Goal: Information Seeking & Learning: Learn about a topic

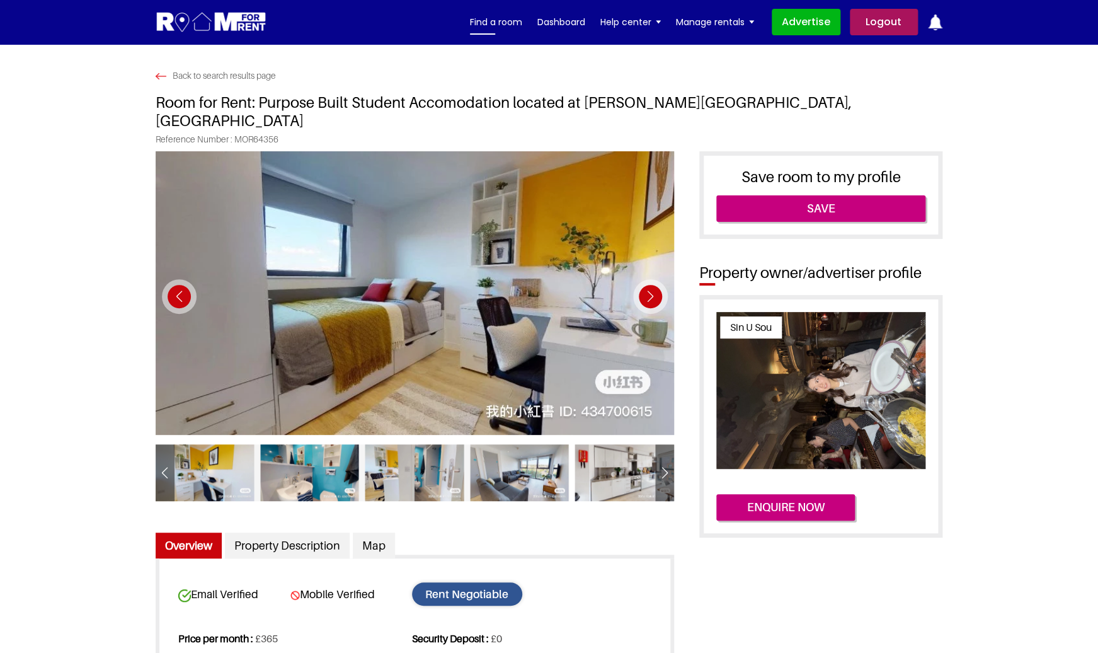
click at [505, 24] on link "Find a room" at bounding box center [496, 22] width 52 height 19
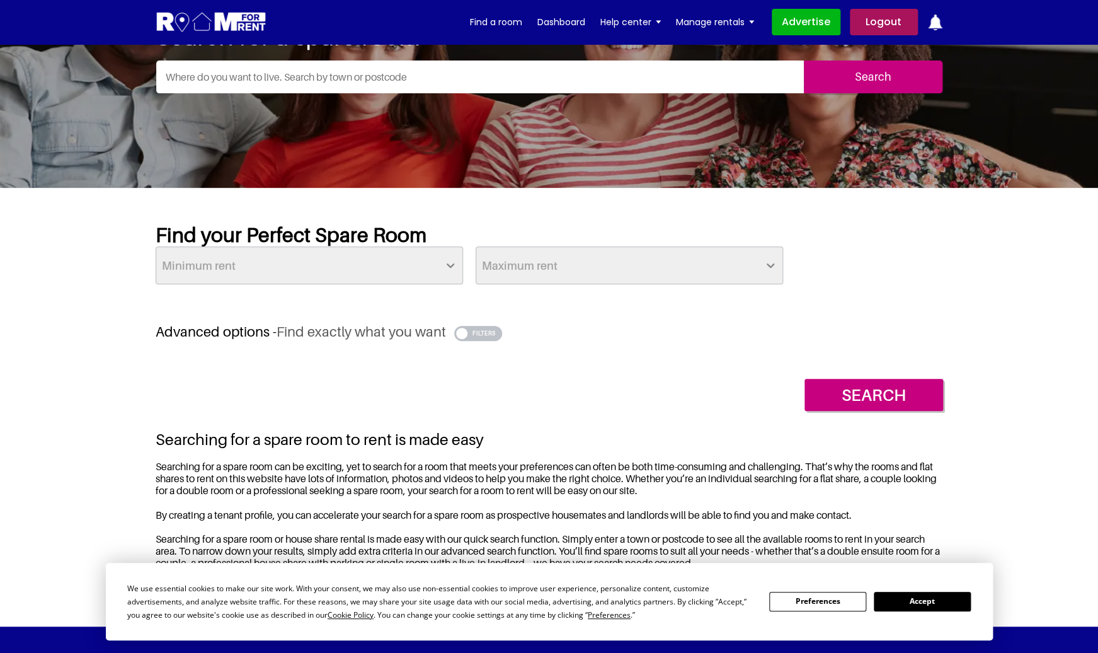
scroll to position [123, 0]
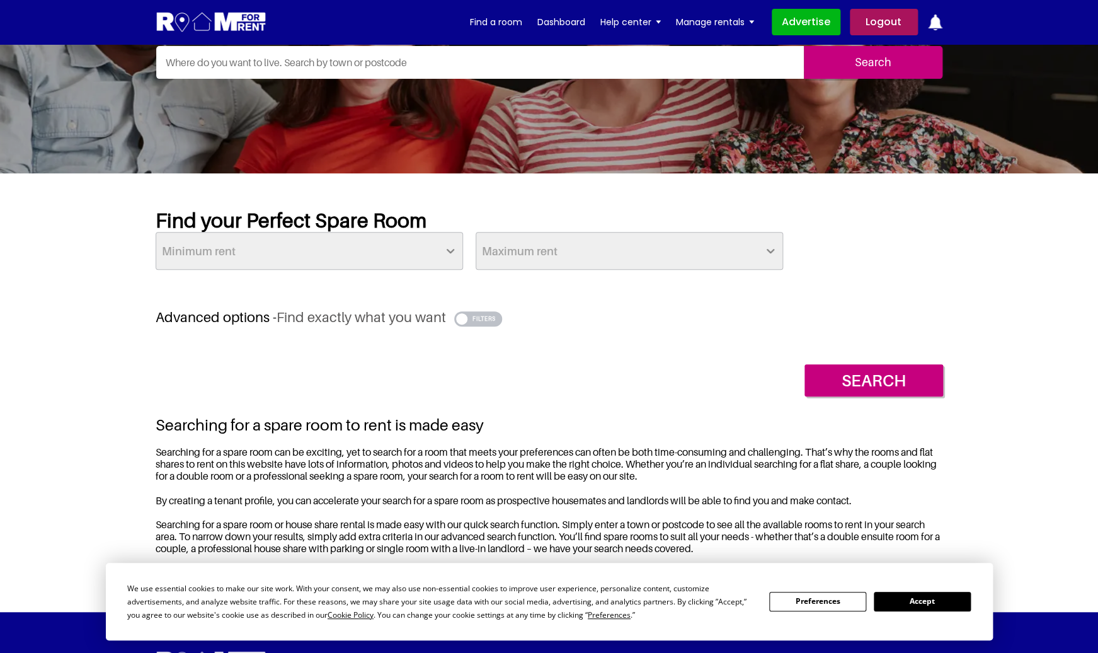
click at [481, 321] on button "button" at bounding box center [478, 318] width 49 height 15
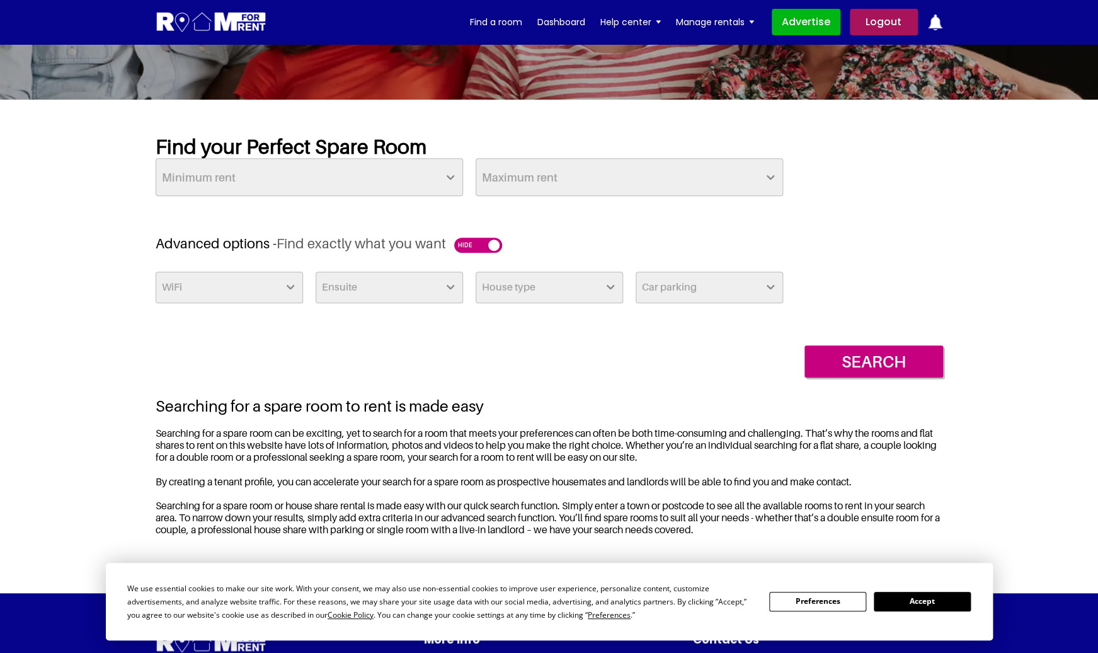
scroll to position [234, 0]
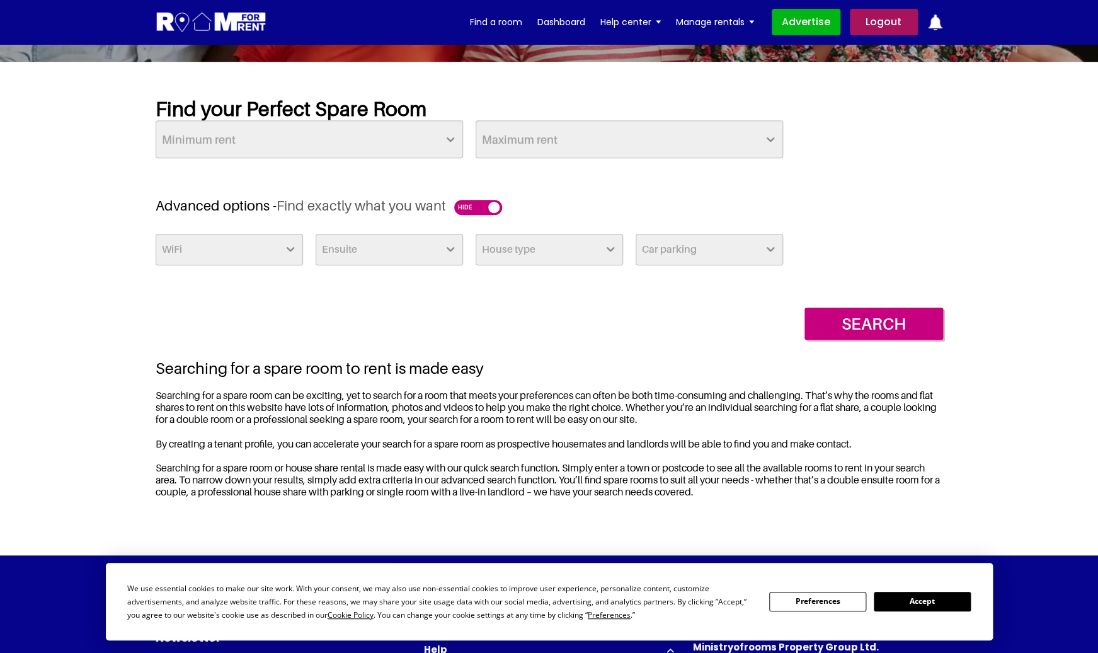
click at [1065, 119] on section "Find your Perfect Spare Room Minimum rent £25 £50 £75 £100 £125 £150 £175 £200 …" at bounding box center [549, 308] width 1098 height 493
click at [906, 603] on button "Accept" at bounding box center [922, 602] width 97 height 20
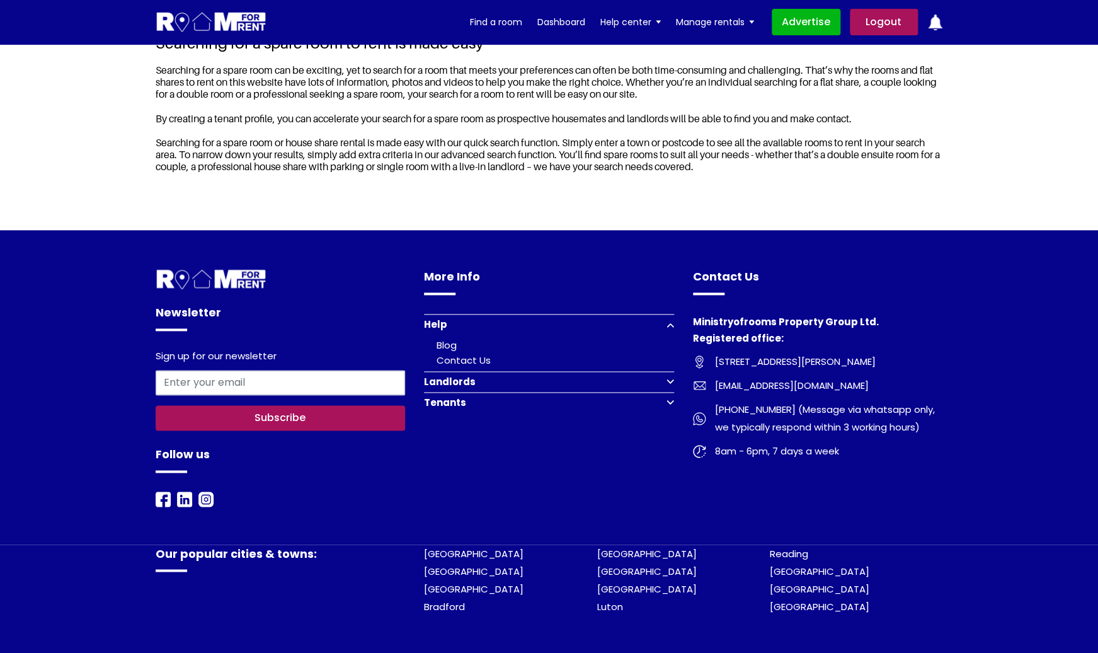
scroll to position [561, 0]
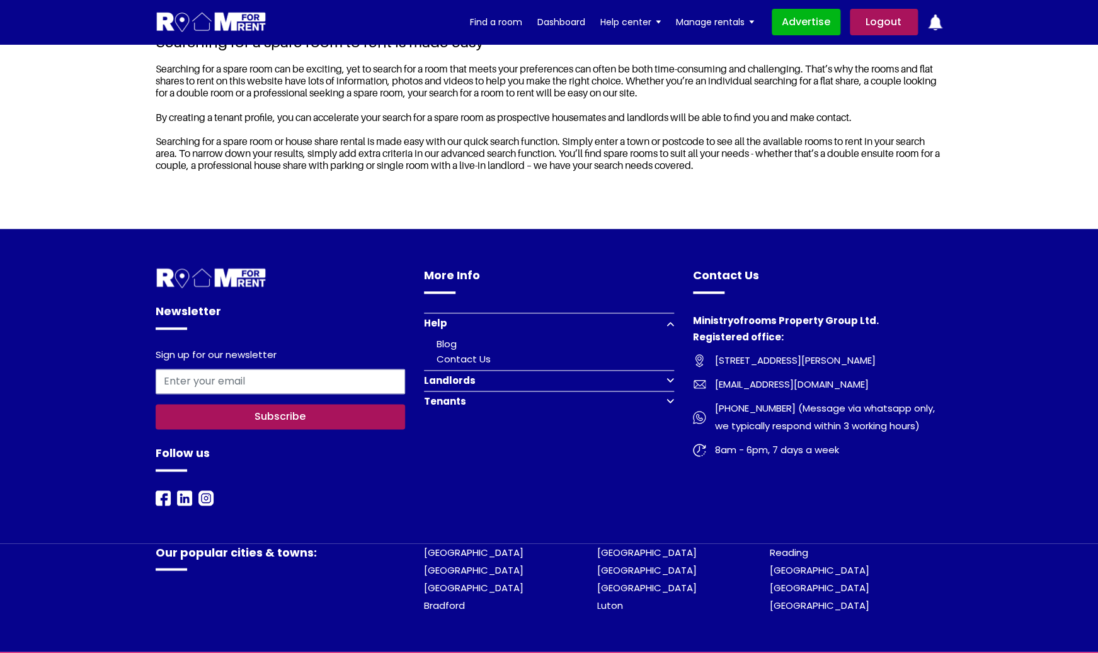
click at [670, 331] on button "Help" at bounding box center [549, 323] width 250 height 21
click at [670, 348] on button "Landlords" at bounding box center [549, 343] width 250 height 21
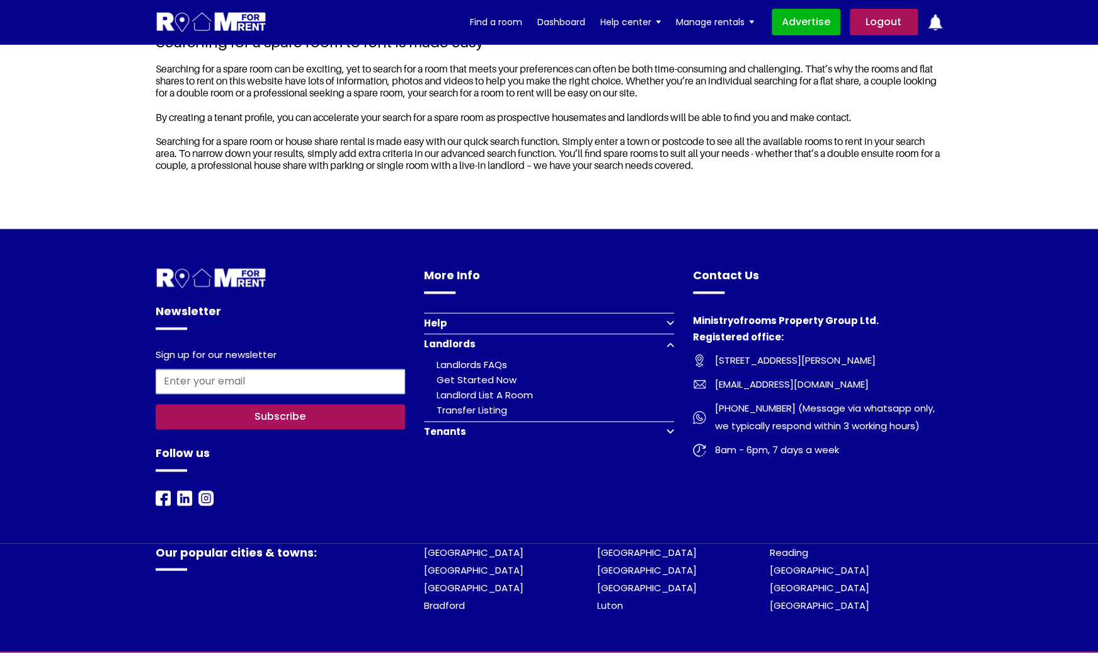
click at [670, 348] on button "Landlords" at bounding box center [549, 343] width 250 height 21
click at [672, 371] on button "Tenants" at bounding box center [549, 364] width 250 height 21
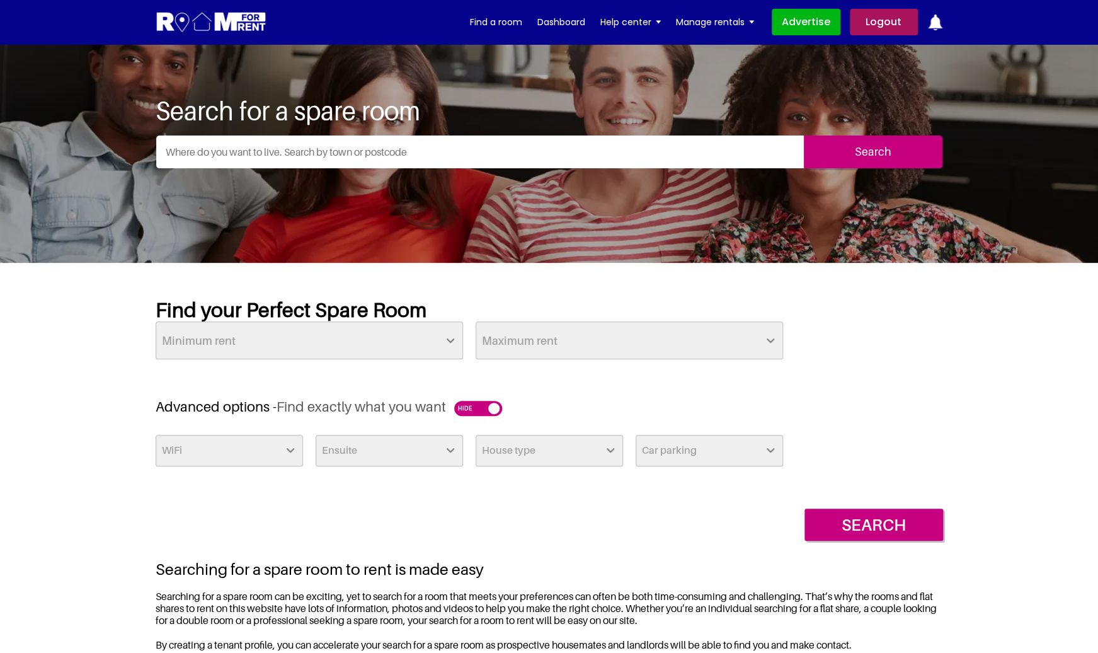
scroll to position [0, 0]
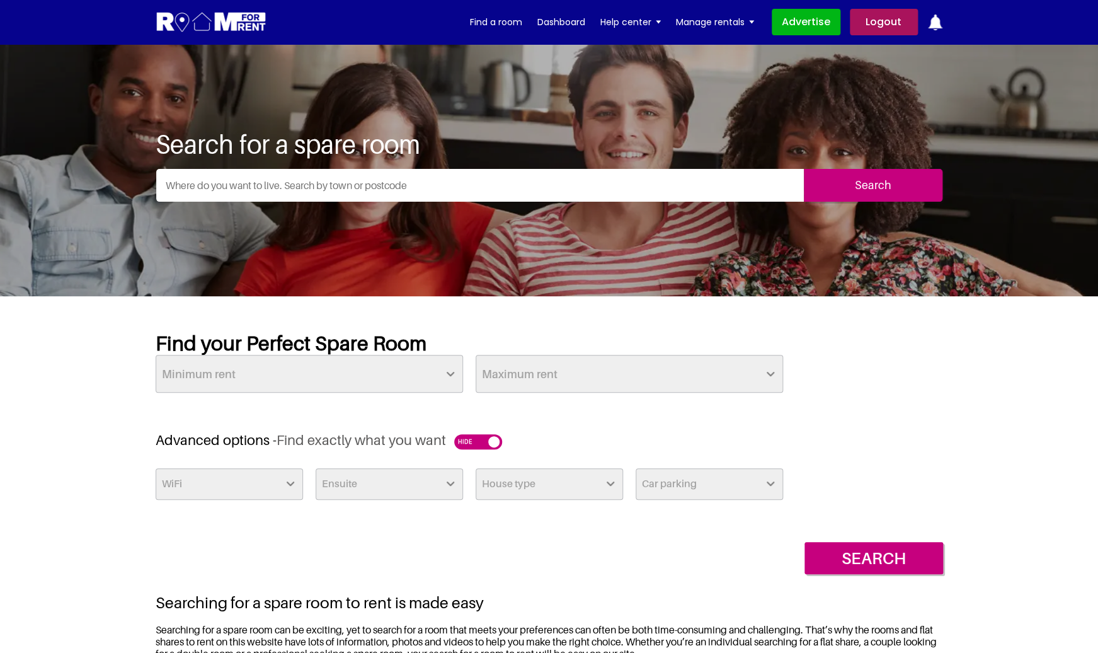
select select "Yes"
click option "Yes" at bounding box center [0, 0] width 0 height 0
click at [476, 355] on select "Maximum rent £50 £75 £100 £125 £150 £175 £200 £225 £250 £275 £300 £325 £350 £37…" at bounding box center [629, 374] width 307 height 38
click at [156, 355] on select "Minimum rent £25 £50 £75 £100 £125 £150 £175 £200 £225 £250 £275 £300 £325 £350…" at bounding box center [309, 374] width 307 height 38
click at [474, 185] on input "text" at bounding box center [480, 185] width 648 height 33
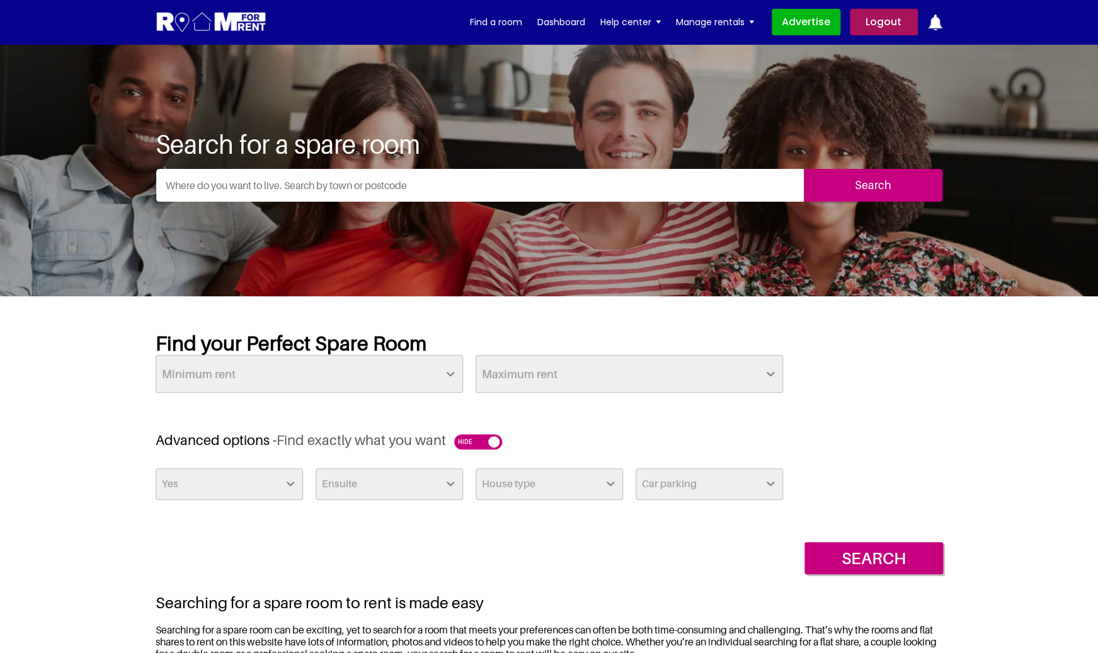
type input "T"
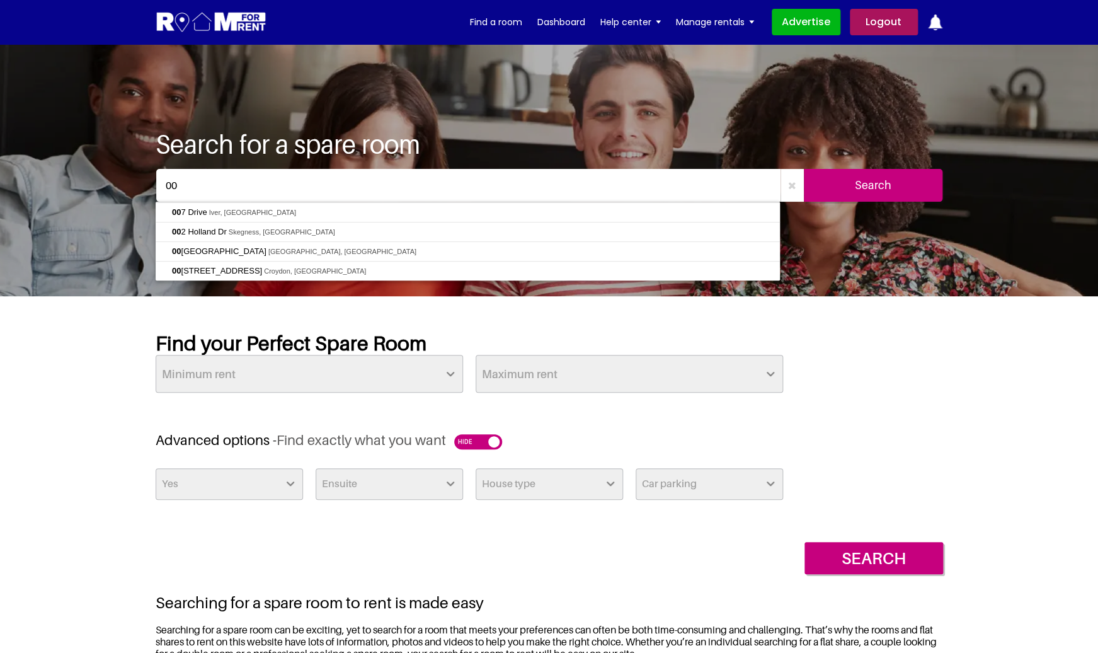
type input "0"
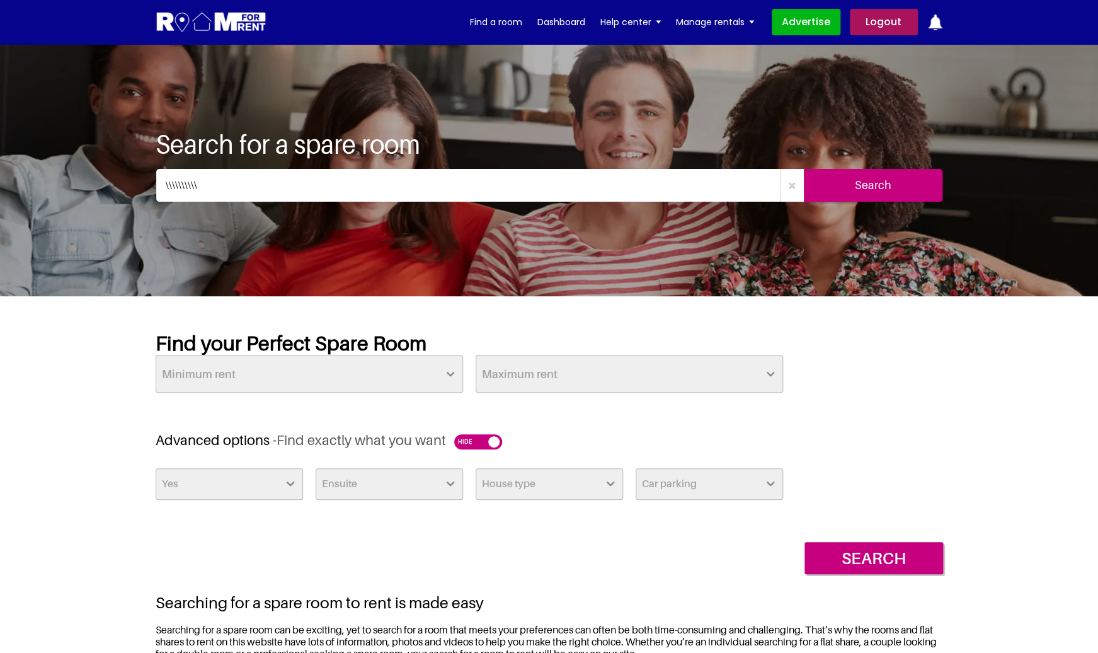
type input "\\\\\\\\\\"
click at [823, 183] on input "Search" at bounding box center [873, 185] width 139 height 33
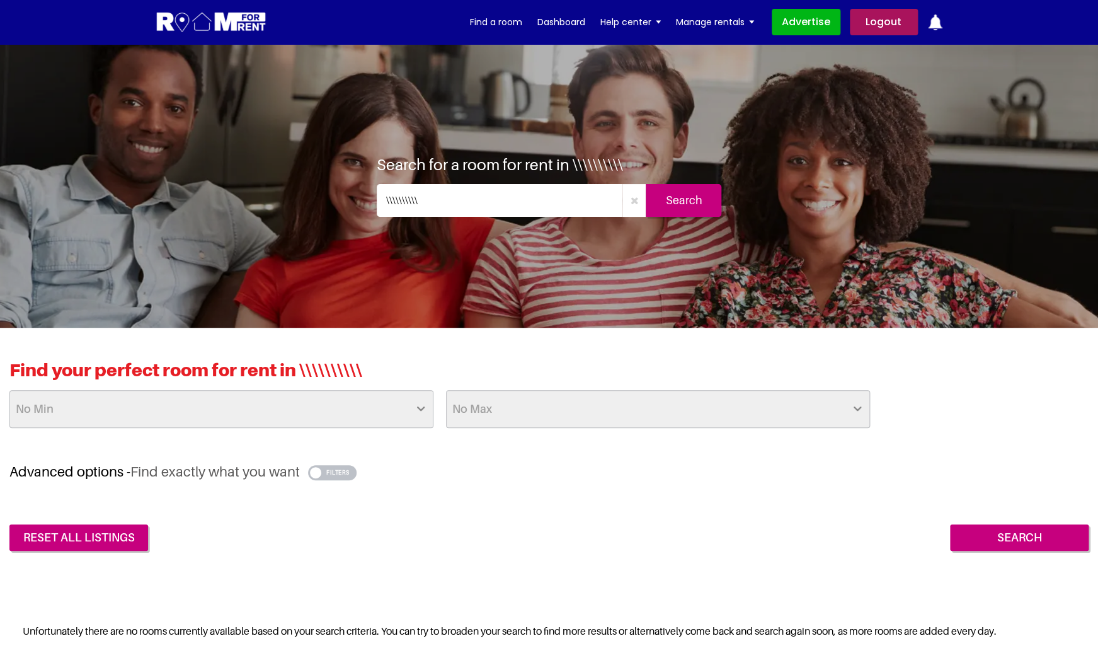
click at [633, 202] on icon "button" at bounding box center [634, 200] width 8 height 10
click at [679, 205] on input "Search" at bounding box center [684, 200] width 76 height 33
click at [555, 202] on input "text" at bounding box center [512, 200] width 270 height 33
click at [692, 206] on input "Search" at bounding box center [684, 200] width 76 height 33
click at [686, 203] on input "Search" at bounding box center [684, 200] width 76 height 33
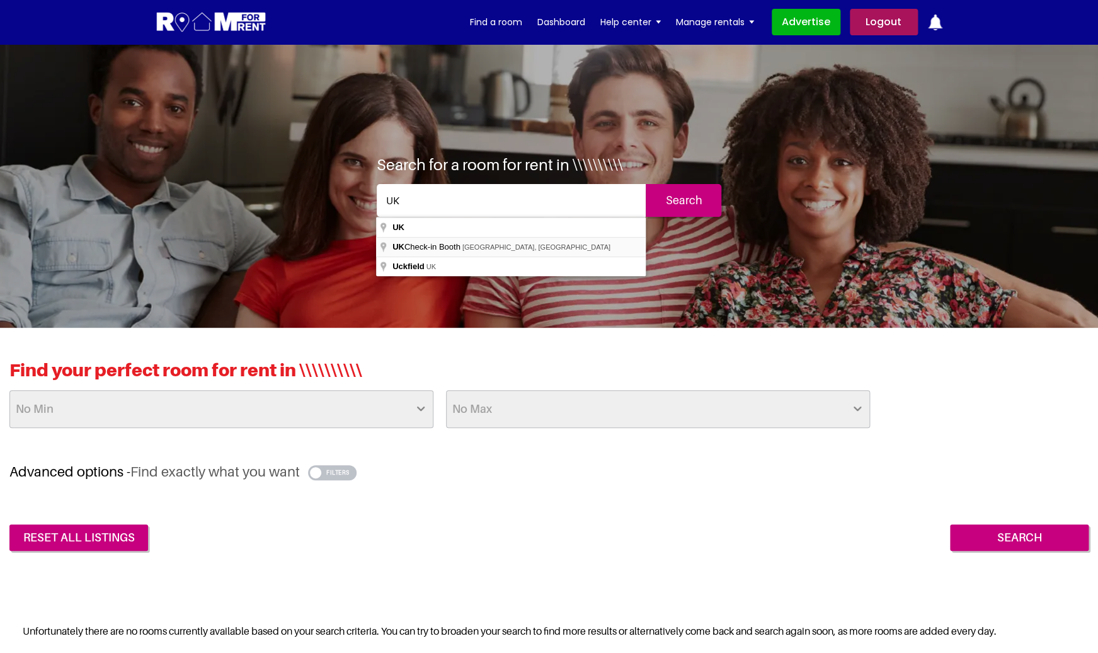
type input "UK Check-in Booth, Terminal Service Ring Road, CT18, Folkestone, UK"
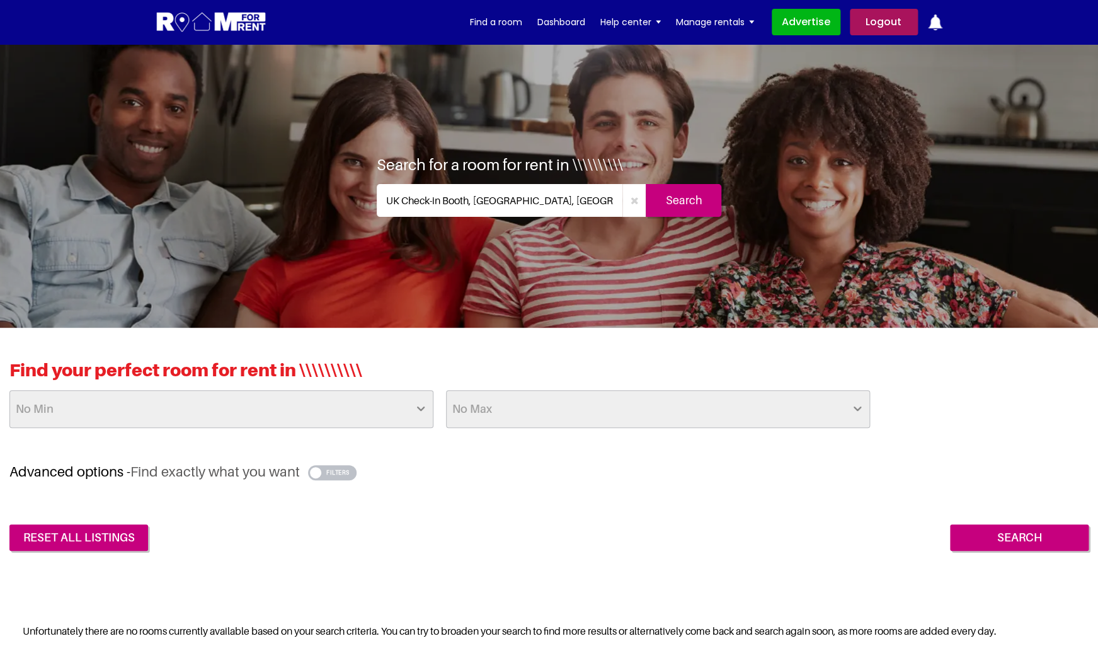
click at [682, 203] on input "Search" at bounding box center [684, 200] width 76 height 33
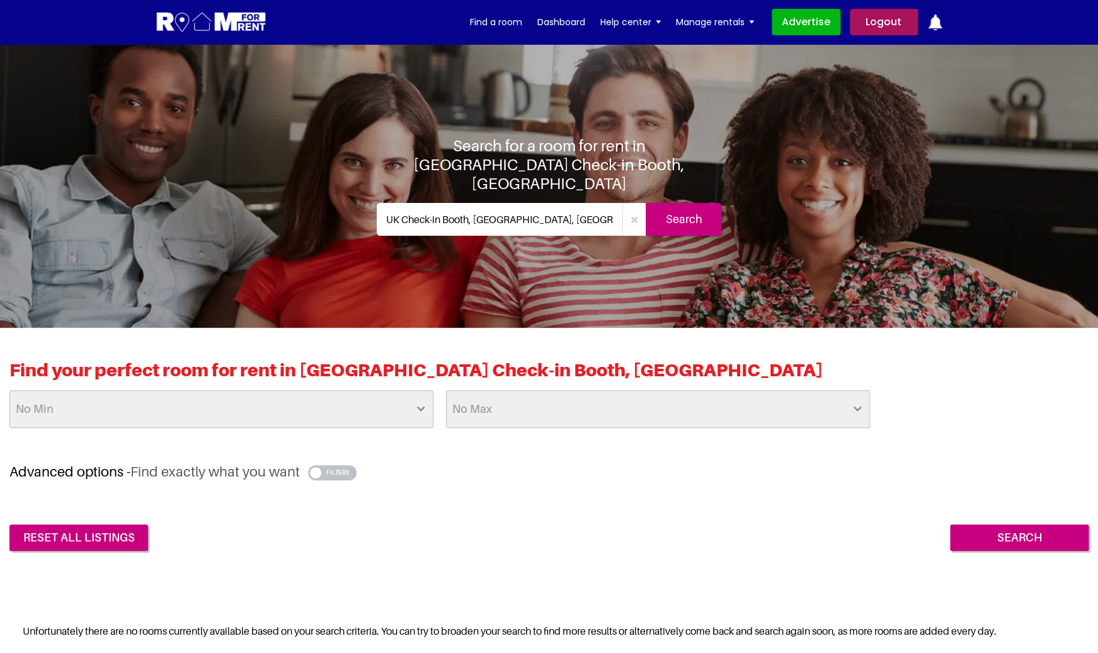
click at [633, 214] on icon "button" at bounding box center [634, 219] width 8 height 10
click at [574, 214] on input "text" at bounding box center [512, 219] width 270 height 33
type input """""""""""
click at [676, 215] on input "Search" at bounding box center [684, 219] width 76 height 33
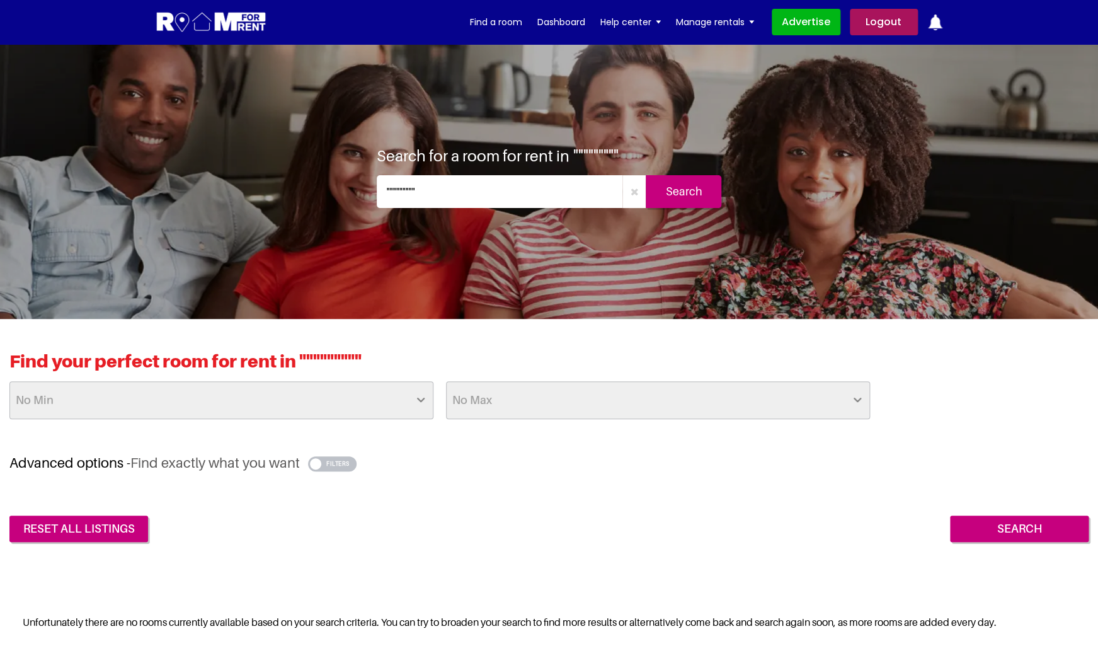
scroll to position [7, 0]
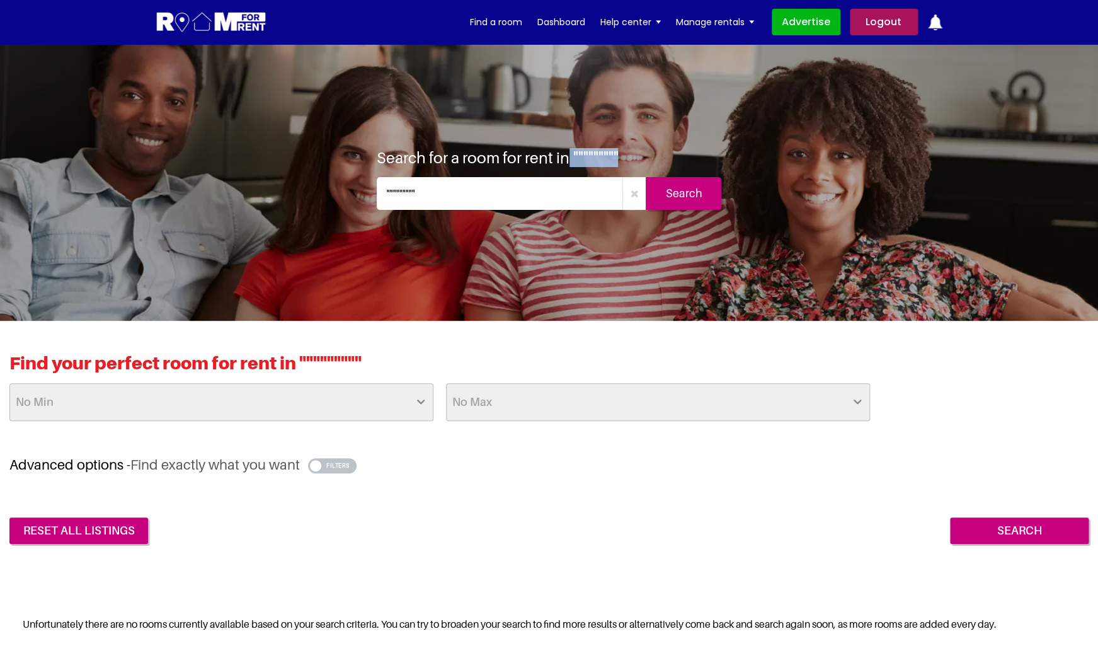
drag, startPoint x: 625, startPoint y: 154, endPoint x: 571, endPoint y: 154, distance: 54.2
click at [571, 154] on div "Search for a room for rent in """"""""" """"""""" Search" at bounding box center [549, 179] width 365 height 62
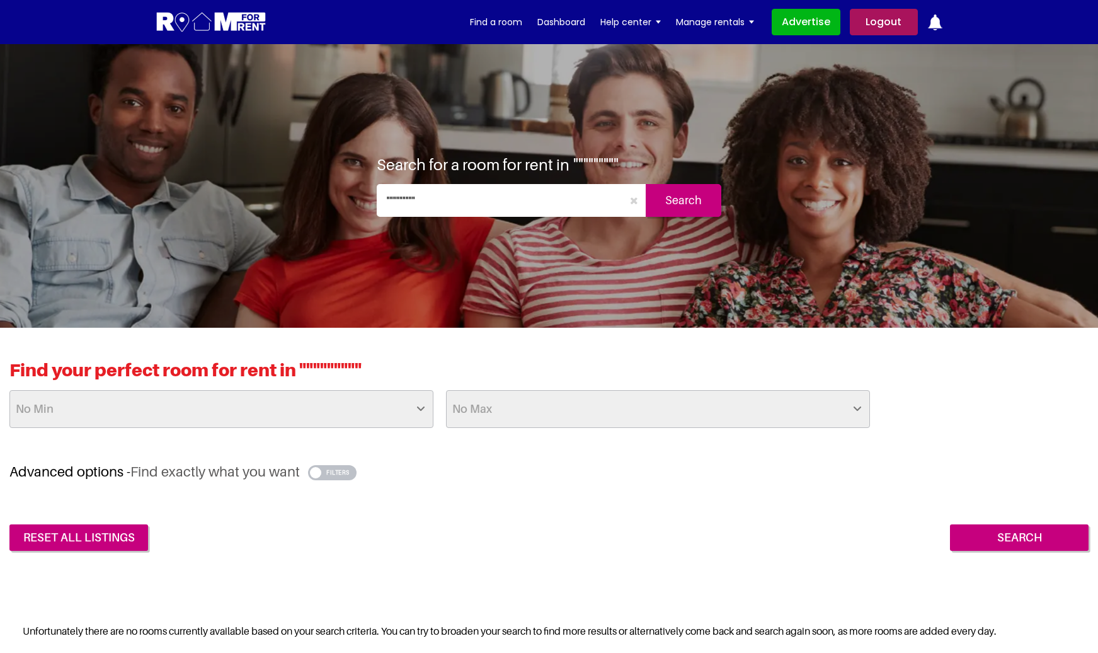
scroll to position [7, 0]
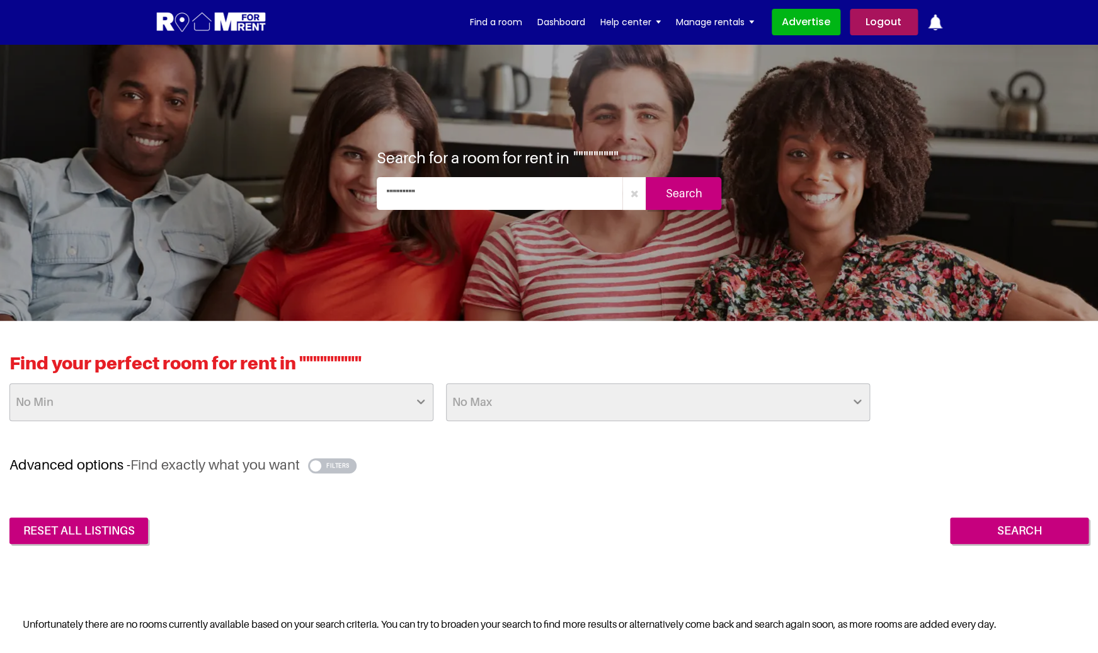
click at [400, 197] on input """"""""""" at bounding box center [500, 193] width 246 height 33
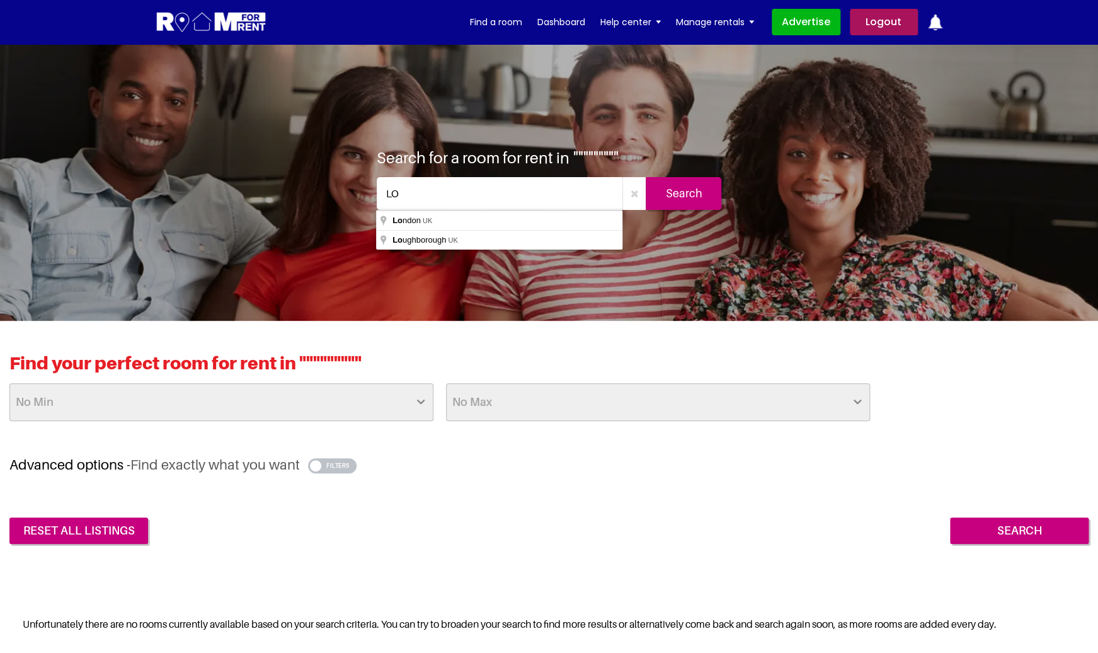
type input "London, UK"
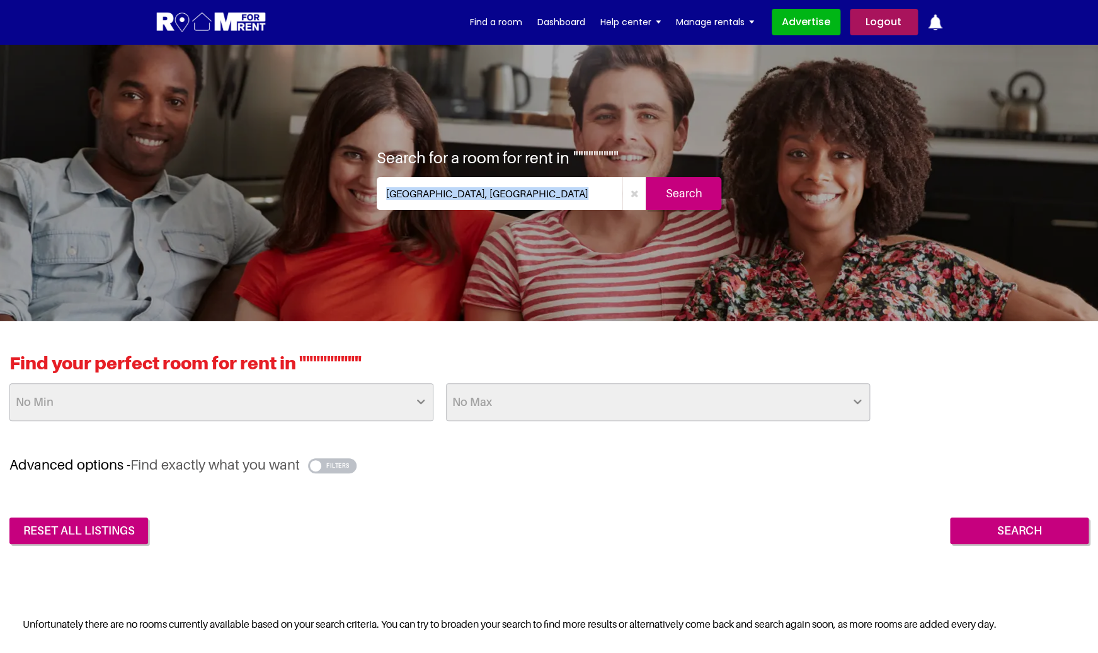
click at [707, 204] on input "Search" at bounding box center [684, 193] width 76 height 33
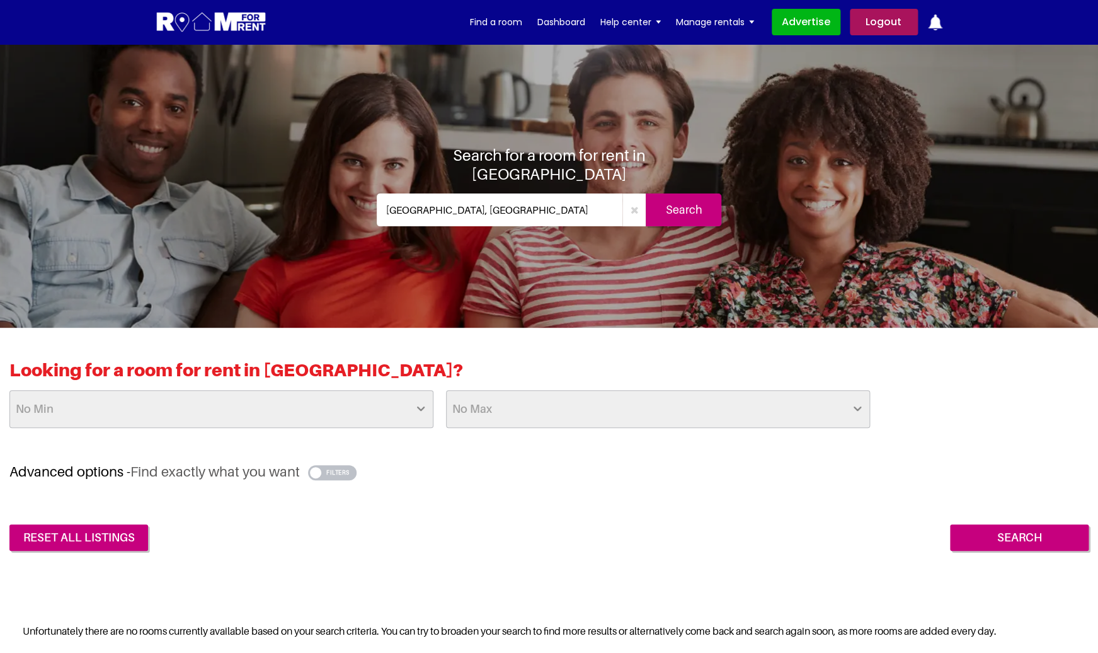
click at [449, 203] on input "[GEOGRAPHIC_DATA], [GEOGRAPHIC_DATA]" at bounding box center [500, 209] width 246 height 33
type input "-------"
click at [686, 202] on input "Search" at bounding box center [684, 209] width 76 height 33
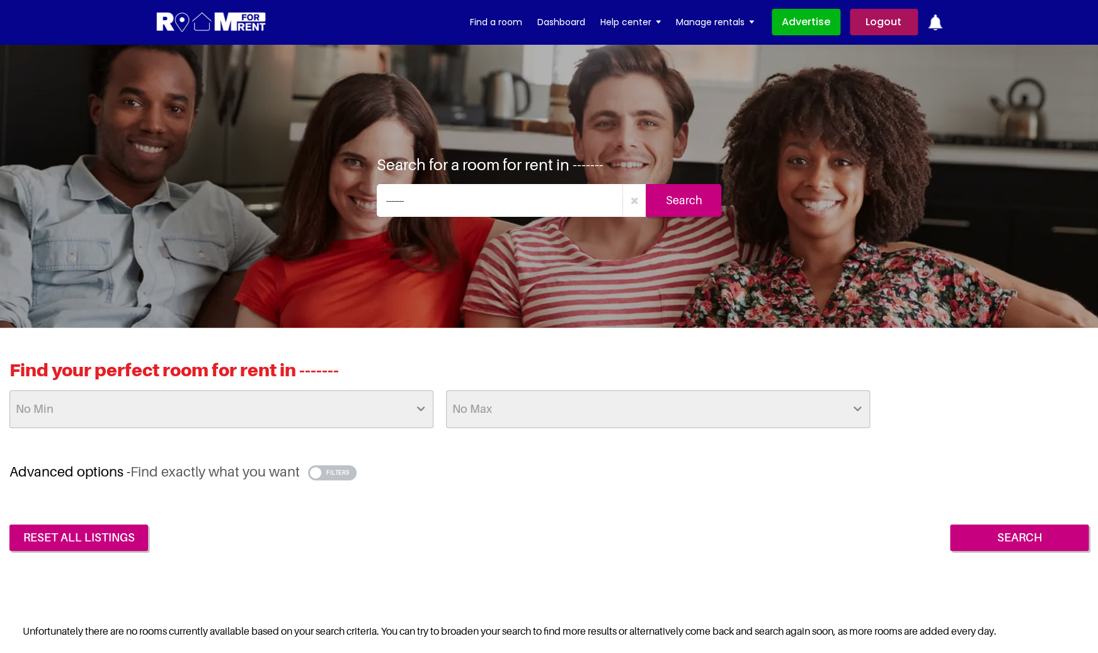
click at [594, 164] on h1 "Search for a room for rent in -------" at bounding box center [490, 164] width 227 height 19
click at [451, 198] on input "-------" at bounding box center [500, 200] width 246 height 33
type input "[GEOGRAPHIC_DATA], [GEOGRAPHIC_DATA]"
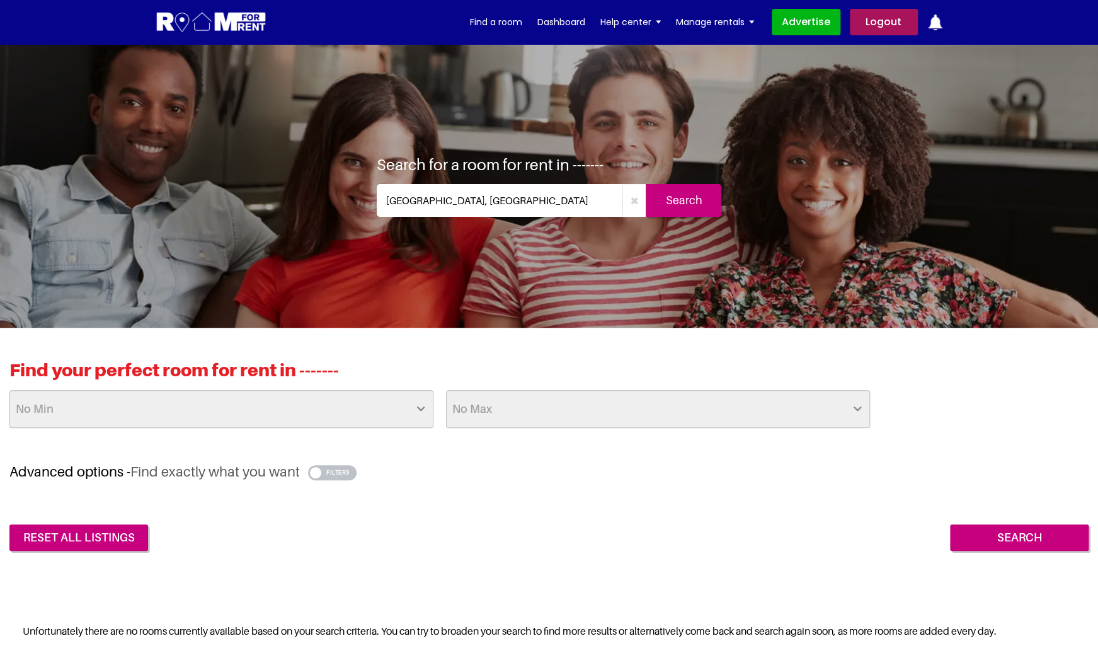
click at [638, 203] on icon "button" at bounding box center [634, 200] width 8 height 10
click at [581, 201] on input "text" at bounding box center [512, 200] width 270 height 33
type input "-----"
click at [670, 197] on input "Search" at bounding box center [684, 200] width 76 height 33
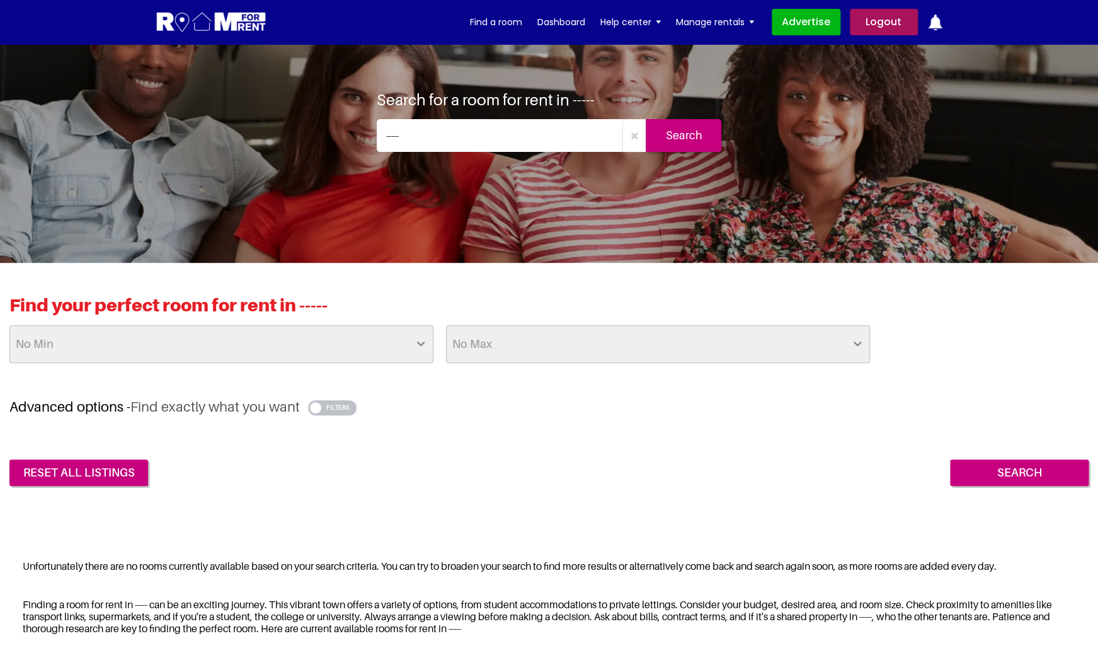
scroll to position [78, 0]
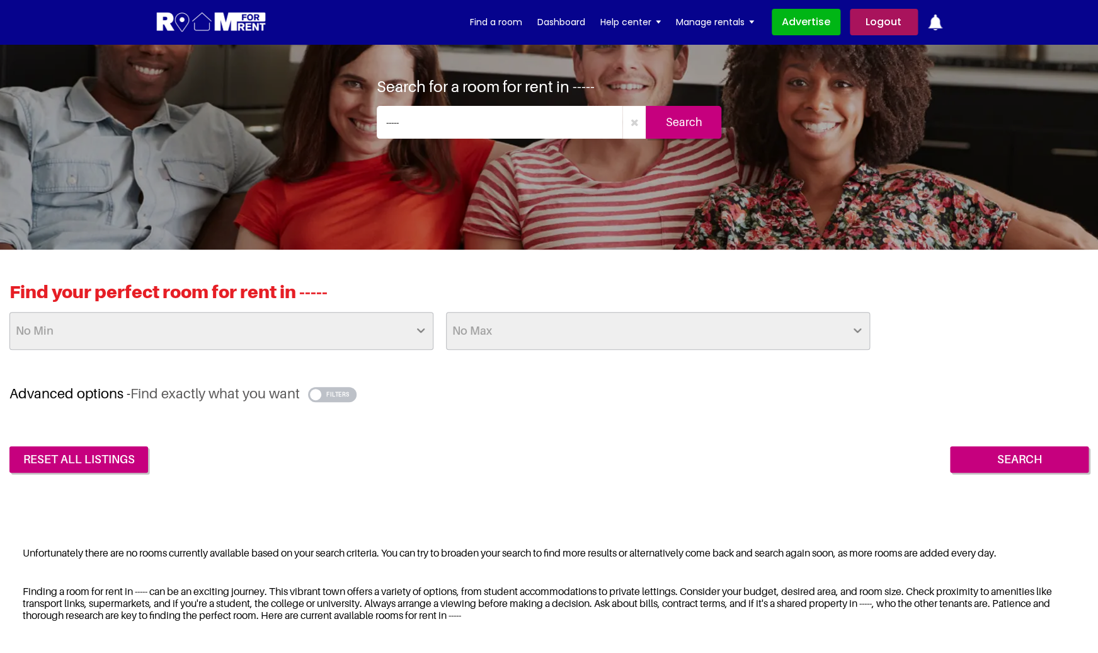
click at [314, 293] on h2 "Find your perfect room for rent in -----" at bounding box center [548, 296] width 1079 height 31
click at [415, 129] on input "-----" at bounding box center [500, 122] width 246 height 33
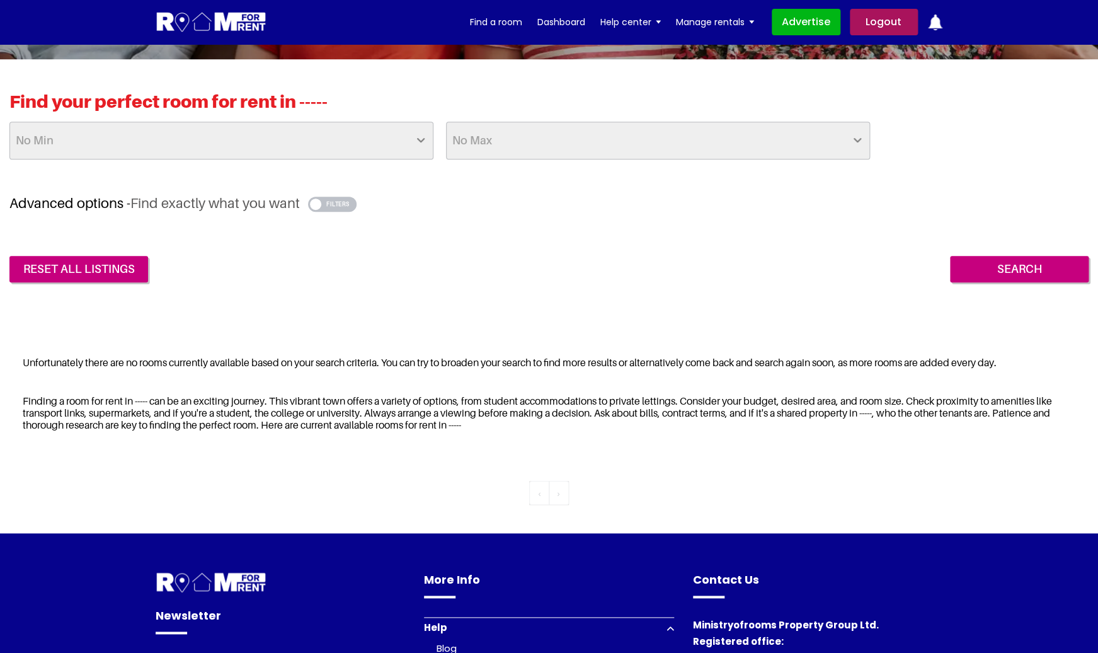
scroll to position [641, 0]
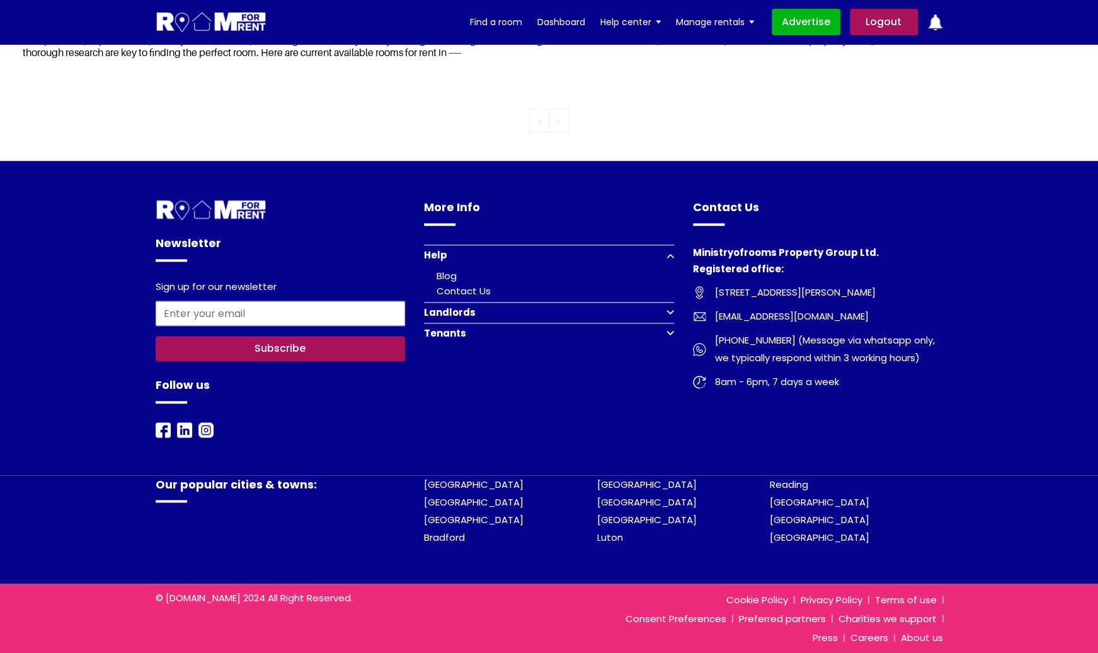
click at [559, 335] on button "Tenants" at bounding box center [549, 333] width 250 height 21
click at [465, 272] on button "Landlords" at bounding box center [549, 275] width 250 height 21
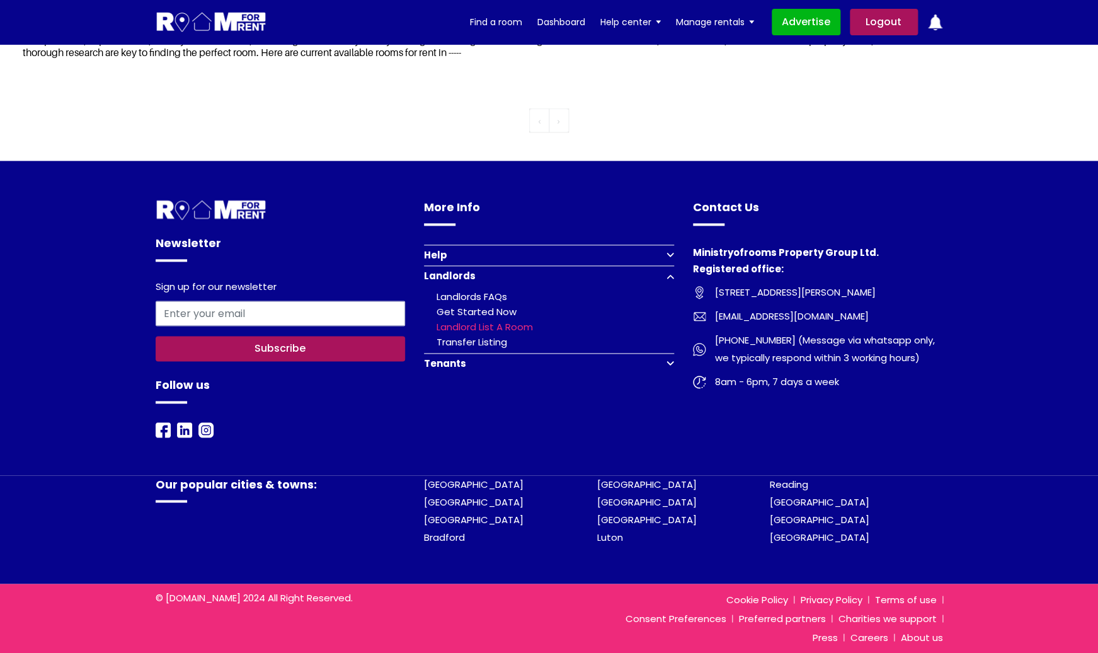
click at [509, 328] on link "Landlord list a room" at bounding box center [485, 326] width 96 height 13
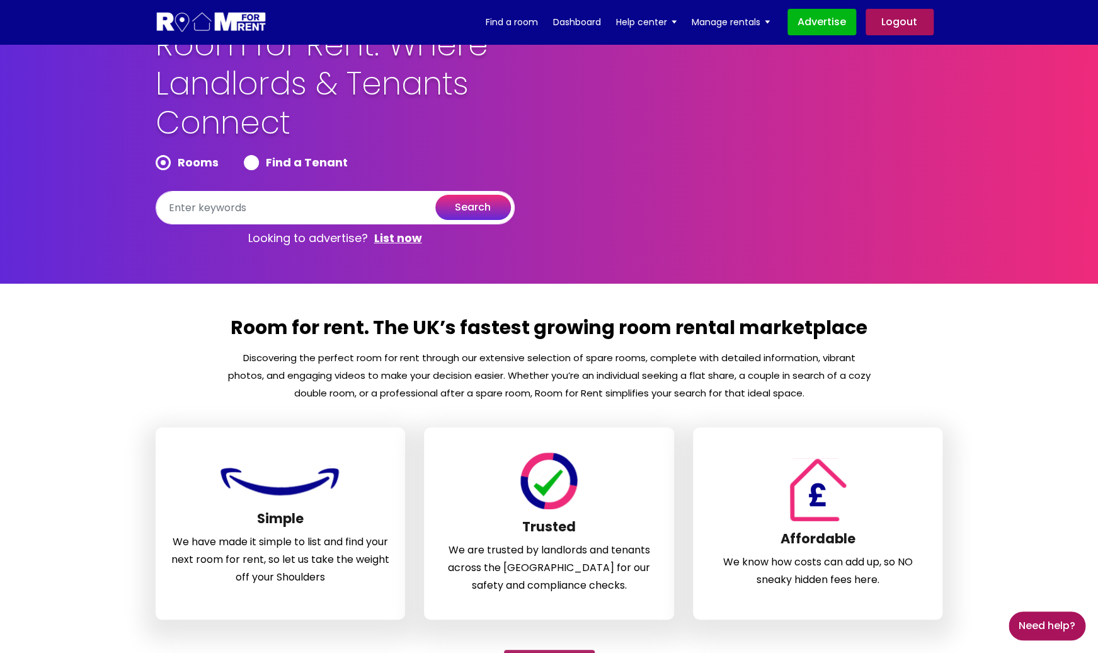
scroll to position [42, 0]
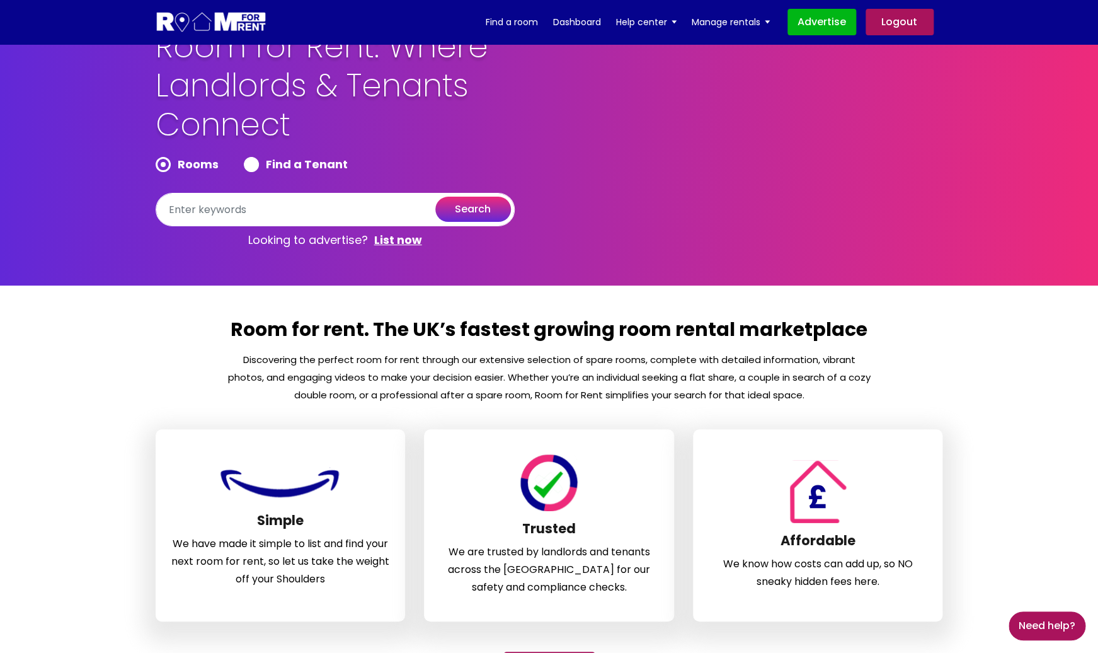
click at [255, 168] on label "Find a Tenant" at bounding box center [296, 164] width 104 height 15
radio input "true"
click at [171, 165] on label "Rooms" at bounding box center [187, 164] width 63 height 15
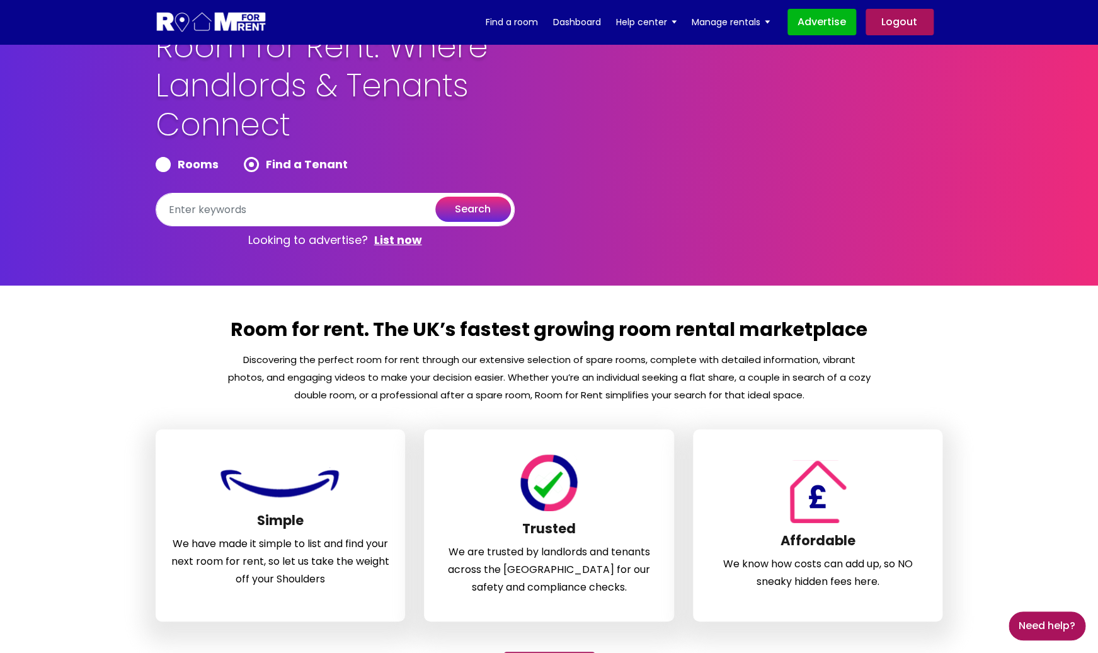
radio input "true"
click at [168, 166] on label "Rooms" at bounding box center [187, 164] width 63 height 15
click at [271, 168] on label "Find a Tenant" at bounding box center [296, 164] width 104 height 15
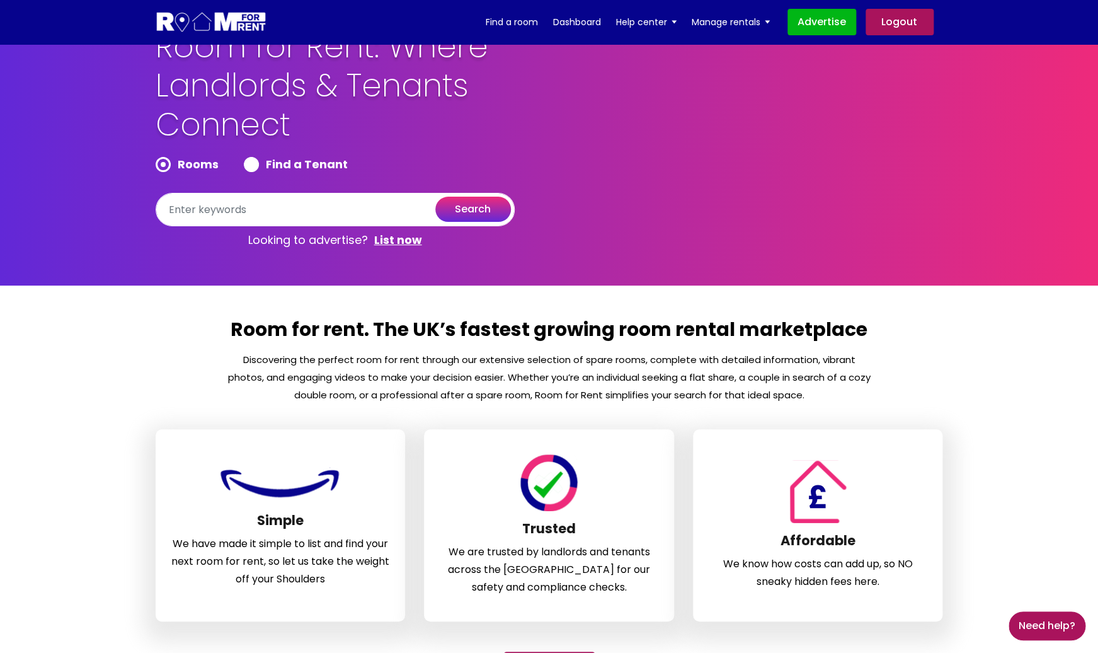
radio input "true"
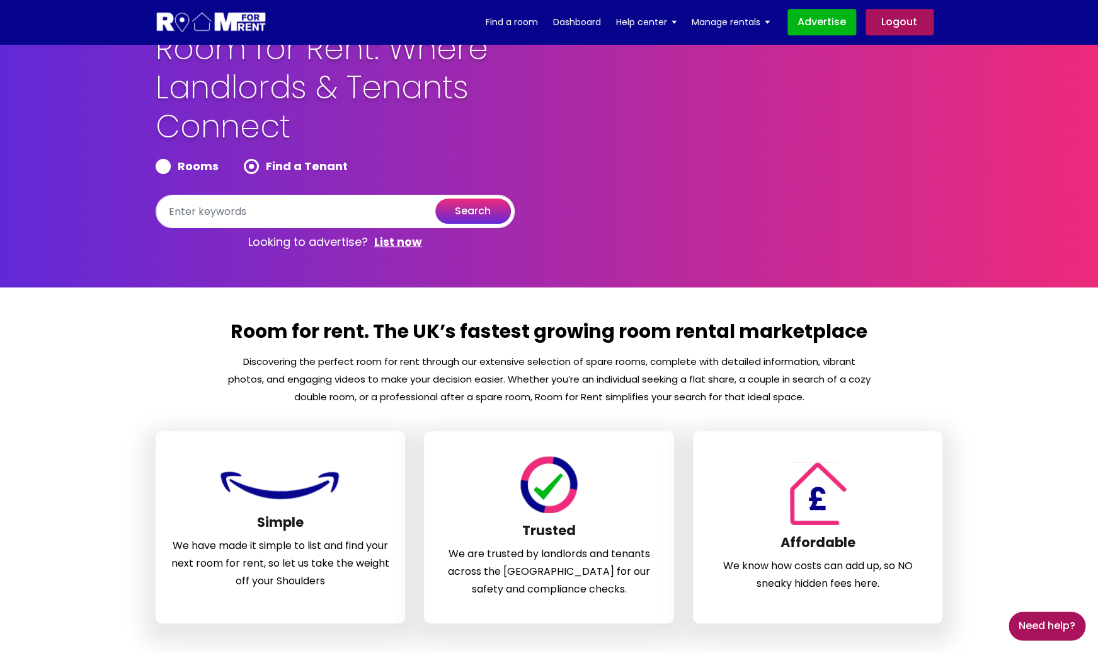
scroll to position [53, 0]
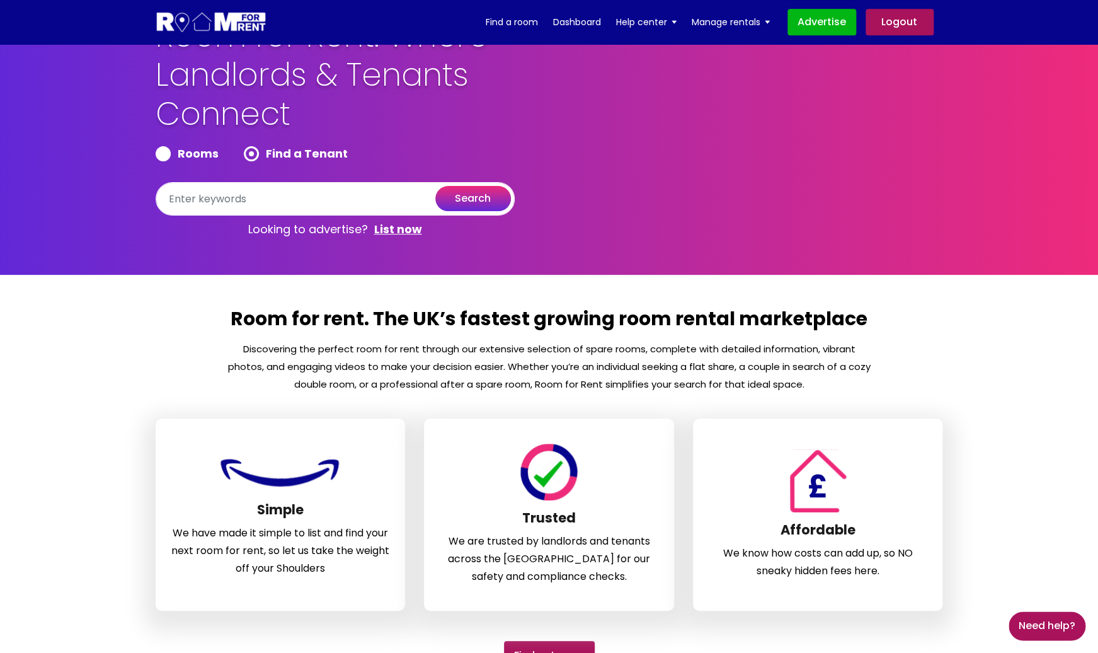
click at [250, 18] on img at bounding box center [212, 22] width 112 height 23
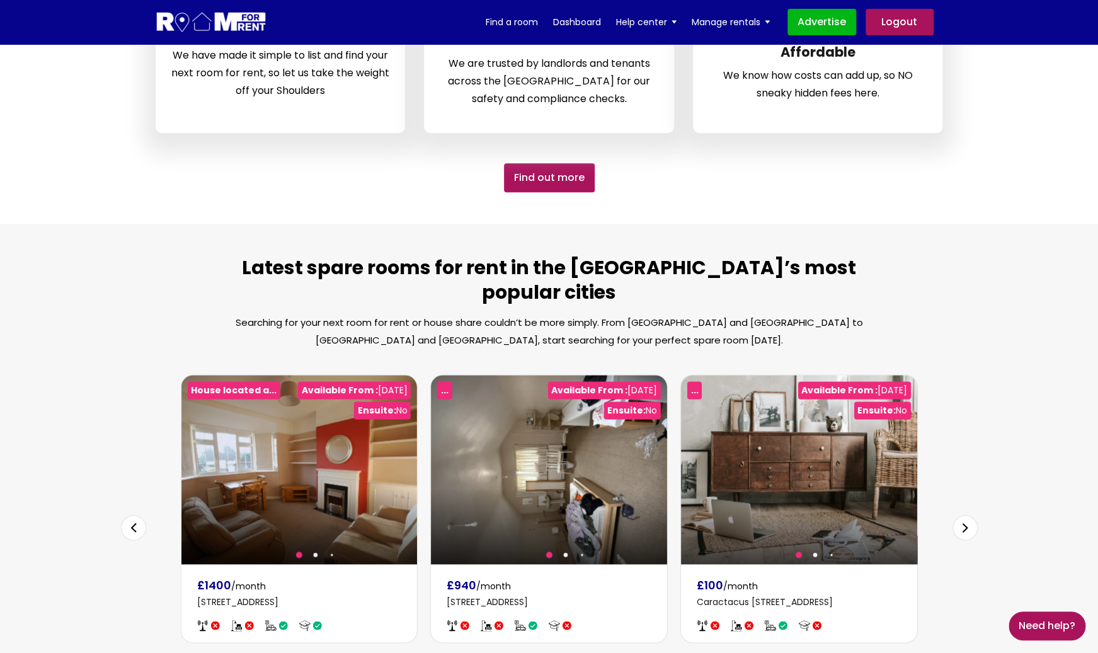
scroll to position [533, 0]
